Goal: Register for event/course

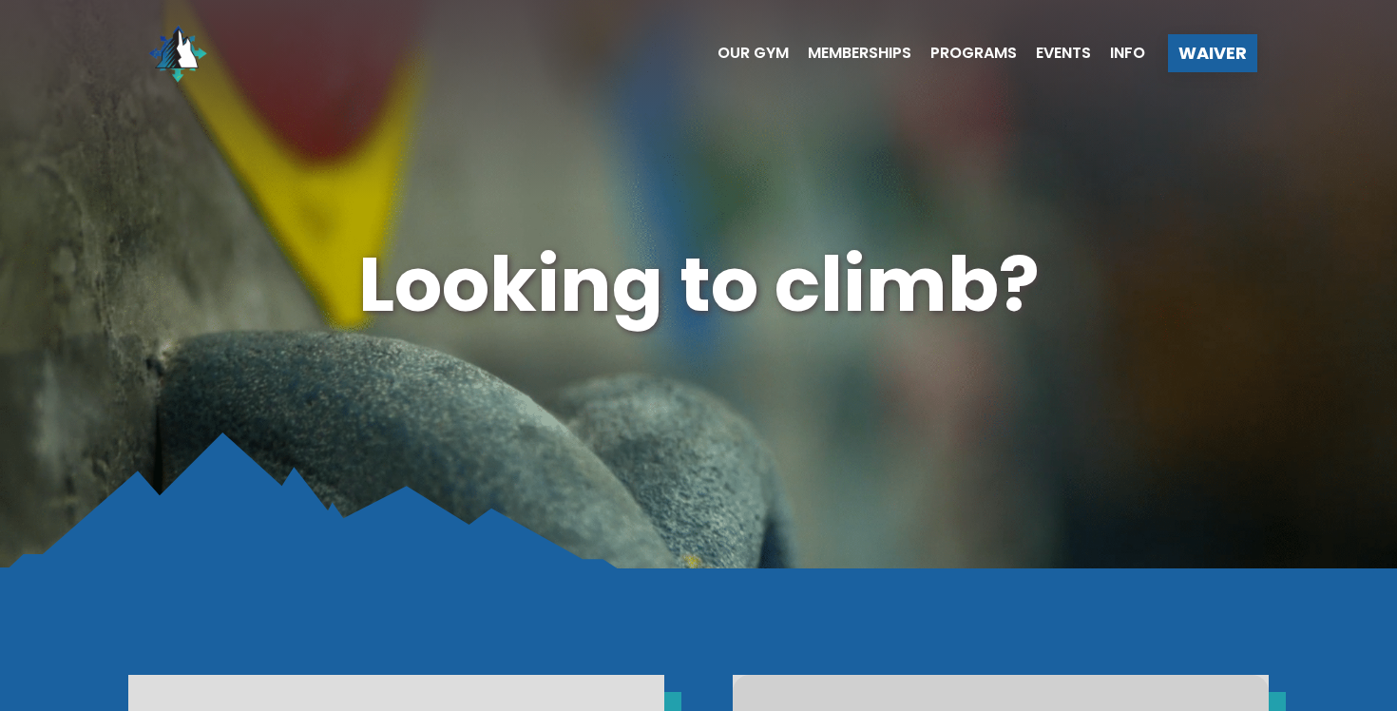
scroll to position [10, 0]
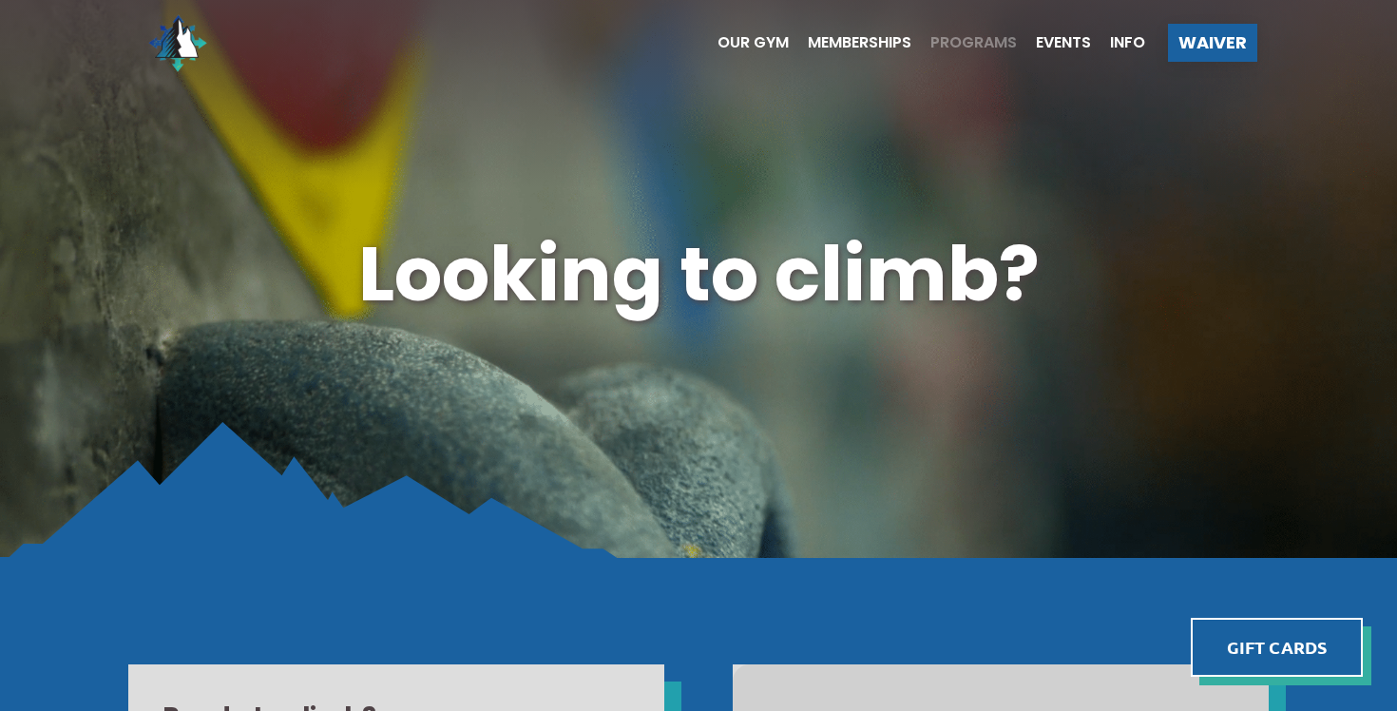
click at [968, 40] on span "Programs" at bounding box center [973, 42] width 86 height 15
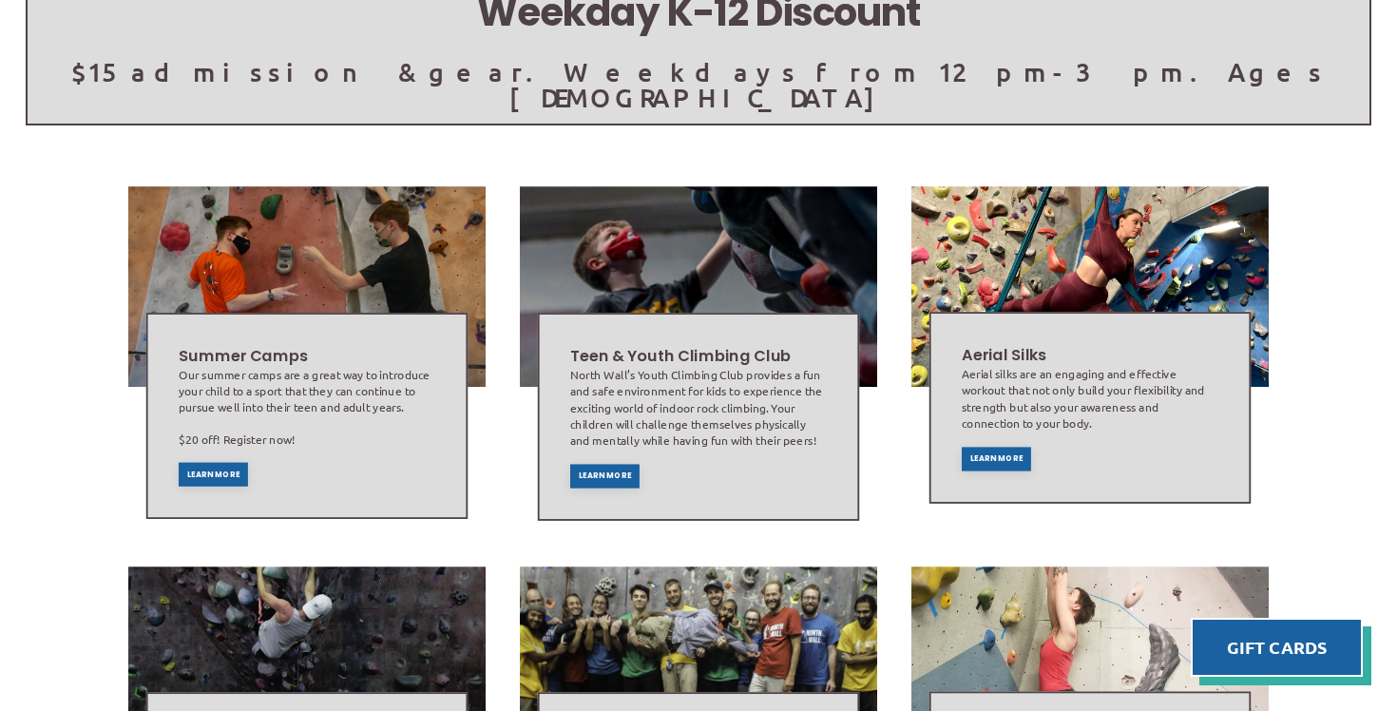
scroll to position [436, 0]
click at [601, 472] on span "Learn More" at bounding box center [605, 476] width 53 height 8
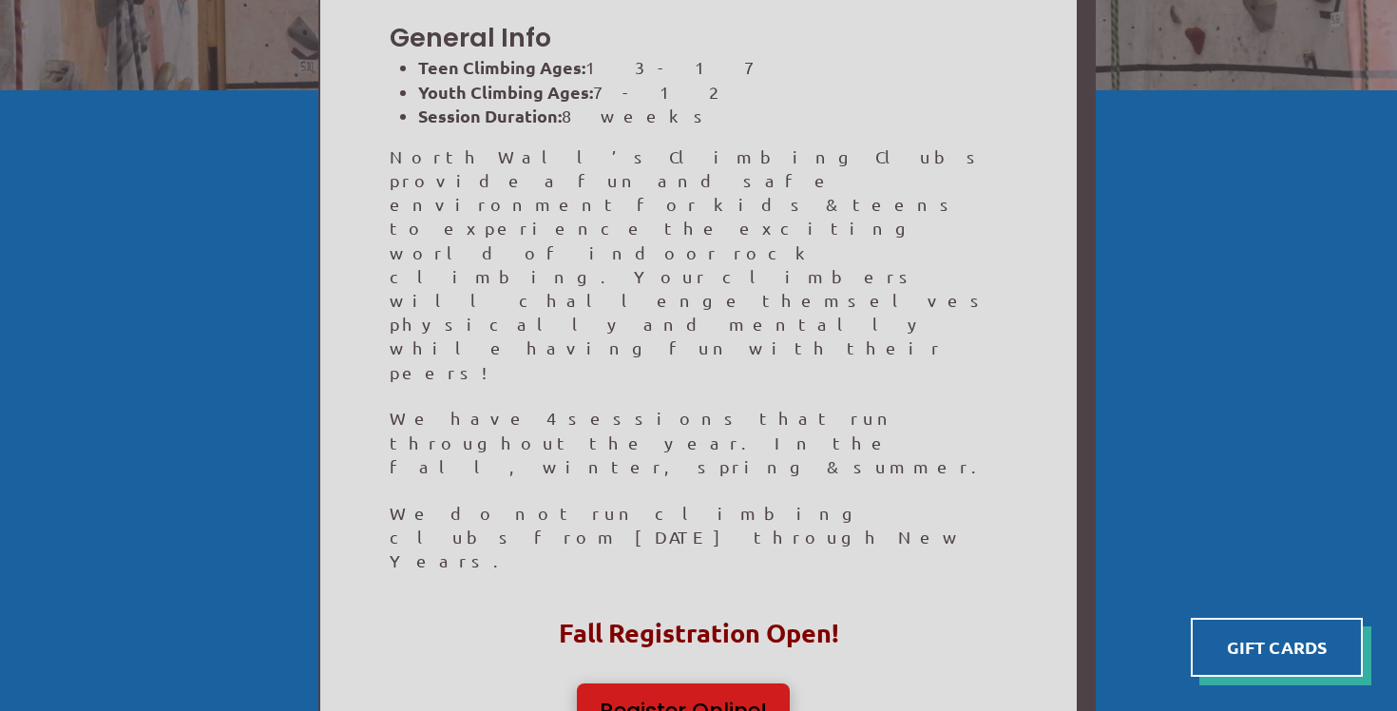
scroll to position [443, 0]
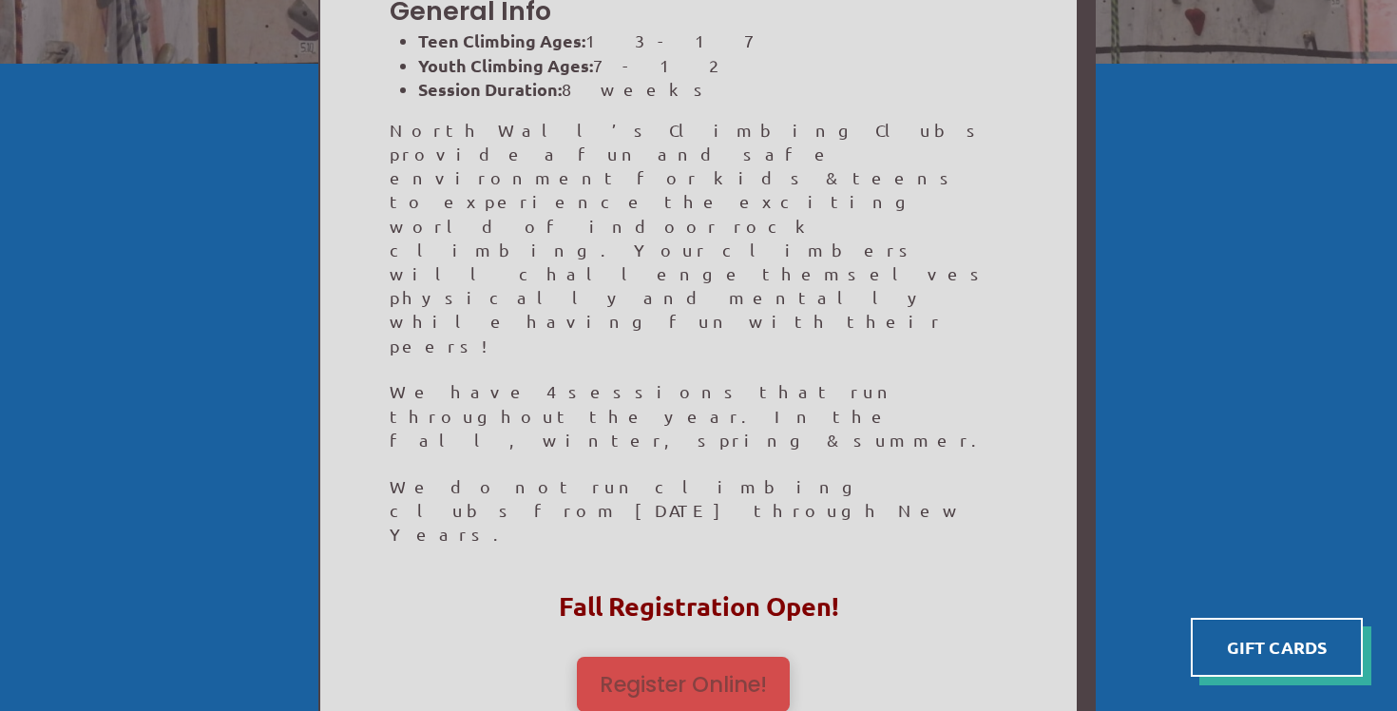
click at [653, 674] on span "Register Online!" at bounding box center [683, 685] width 167 height 22
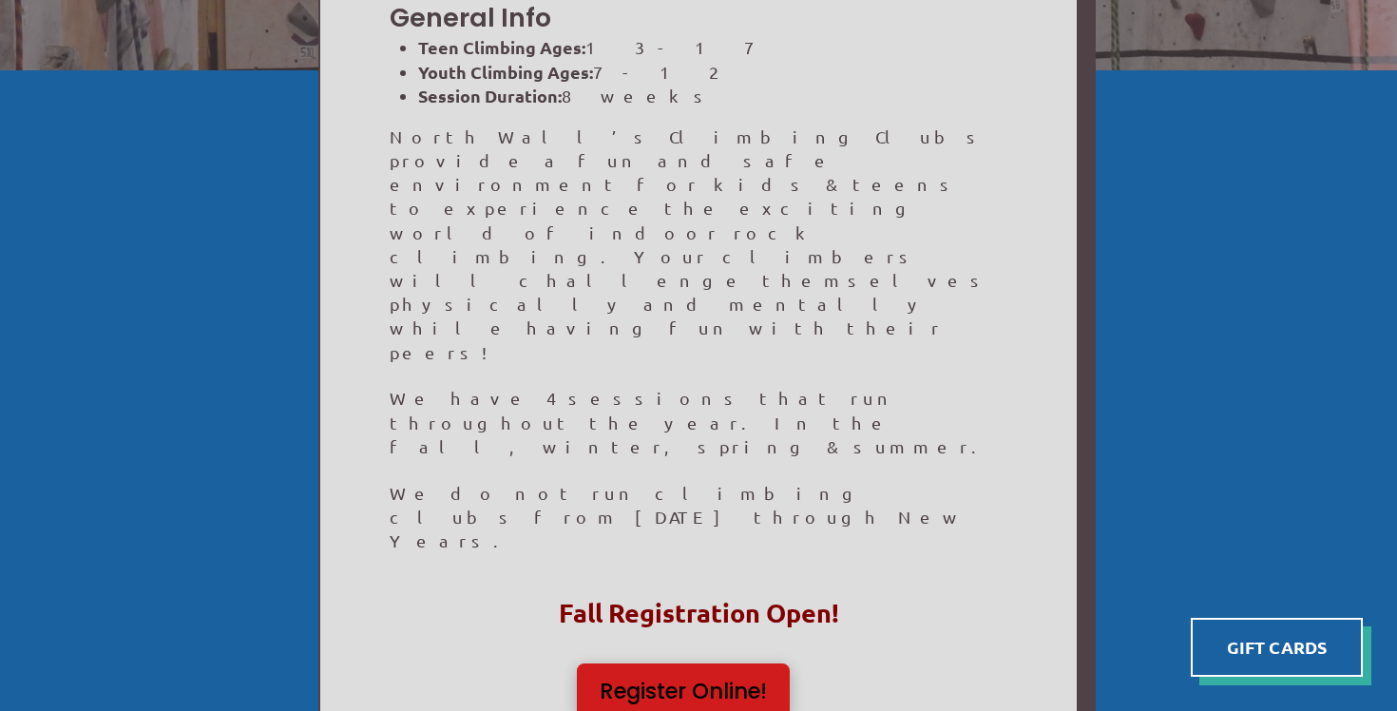
scroll to position [437, 0]
click at [623, 679] on span "Register Online!" at bounding box center [683, 690] width 167 height 22
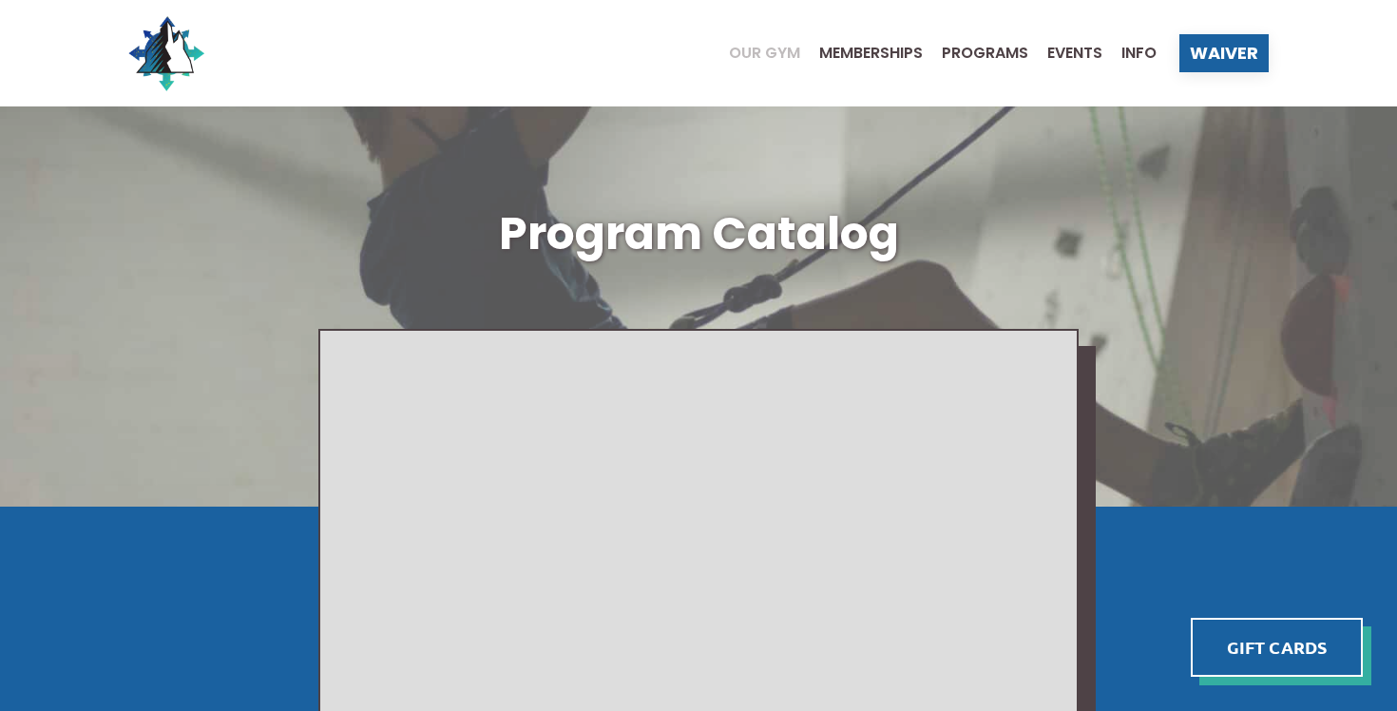
click at [774, 52] on span "Our Gym" at bounding box center [764, 53] width 71 height 15
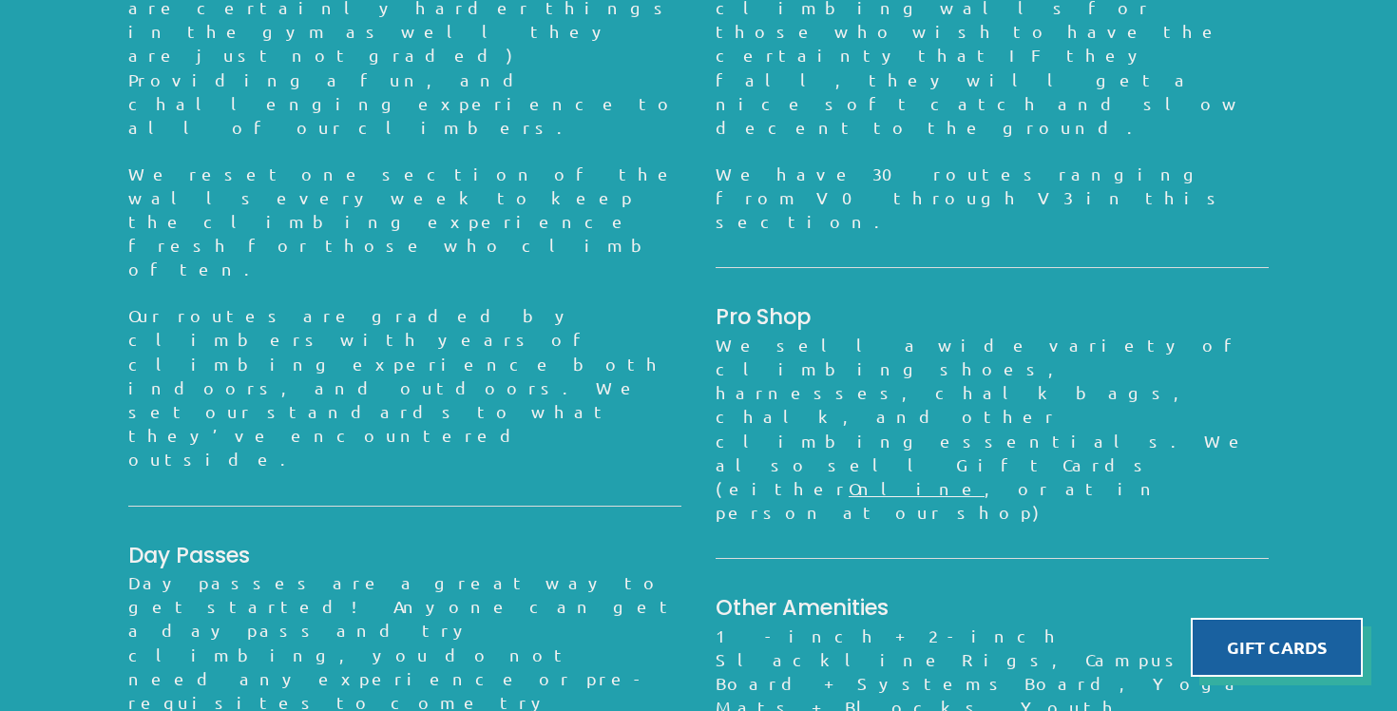
scroll to position [1661, 0]
